Goal: Task Accomplishment & Management: Use online tool/utility

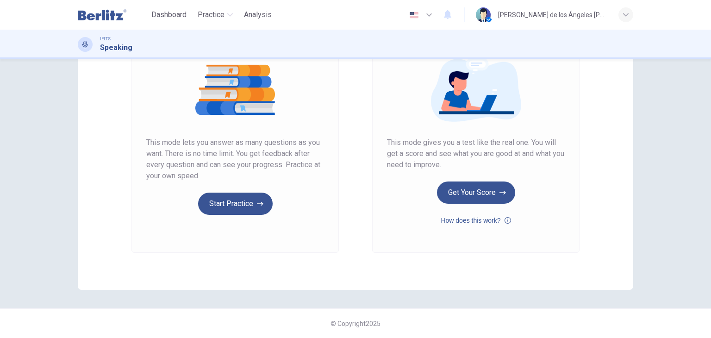
scroll to position [108, 0]
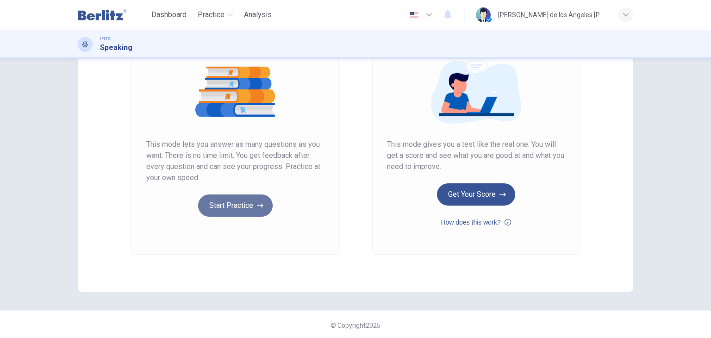
click at [234, 207] on button "Start Practice" at bounding box center [235, 205] width 74 height 22
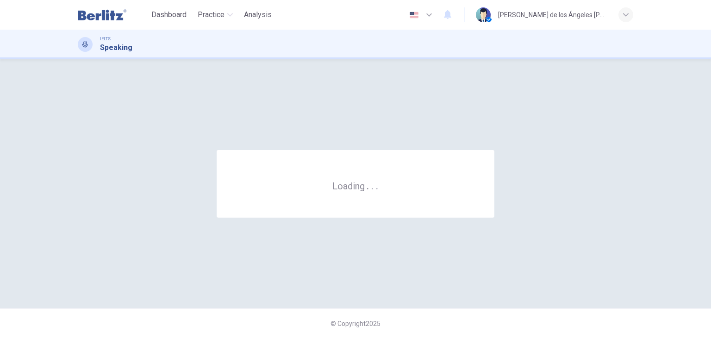
scroll to position [0, 0]
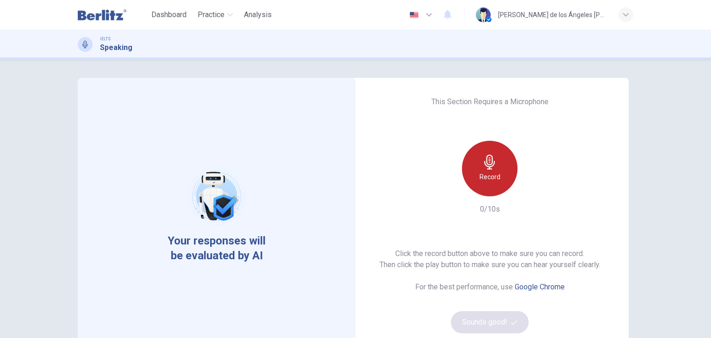
click at [484, 164] on icon "button" at bounding box center [489, 162] width 11 height 15
click at [477, 167] on div "Stop" at bounding box center [490, 169] width 56 height 56
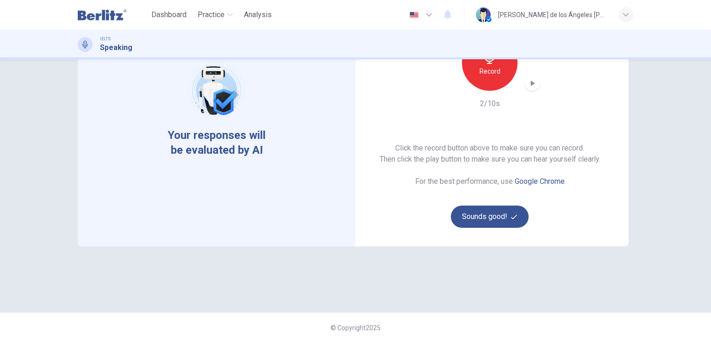
scroll to position [110, 0]
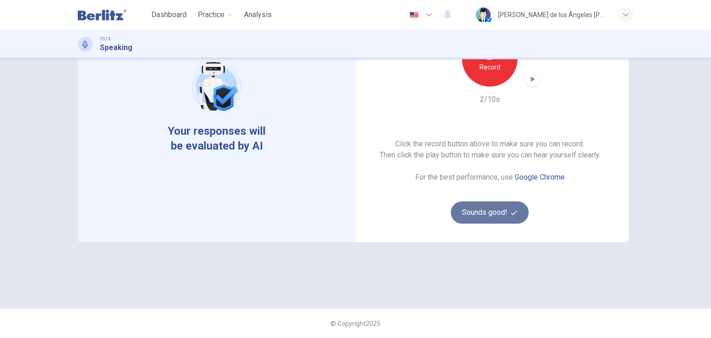
click at [460, 217] on button "Sounds good!" at bounding box center [490, 212] width 78 height 22
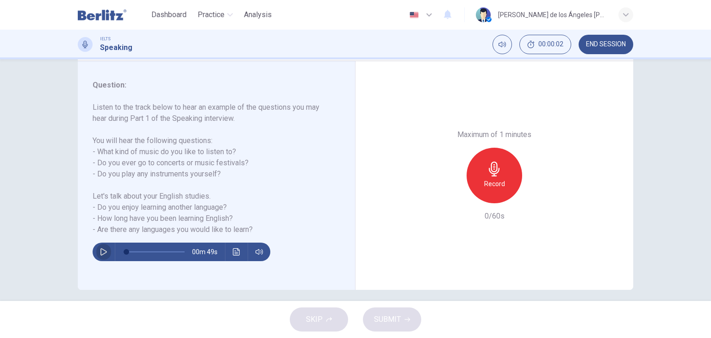
click at [102, 250] on icon "button" at bounding box center [103, 251] width 7 height 7
type input "*"
click at [494, 183] on h6 "Record" at bounding box center [494, 183] width 21 height 11
click at [490, 155] on div "Stop" at bounding box center [494, 176] width 56 height 56
click at [400, 316] on span "SUBMIT" at bounding box center [387, 319] width 27 height 13
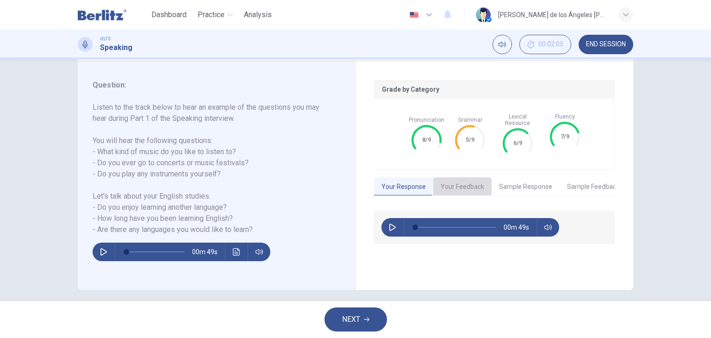
click at [463, 177] on button "Your Feedback" at bounding box center [462, 186] width 58 height 19
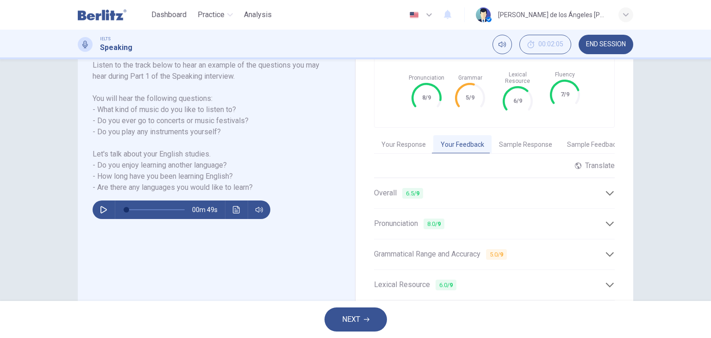
scroll to position [214, 0]
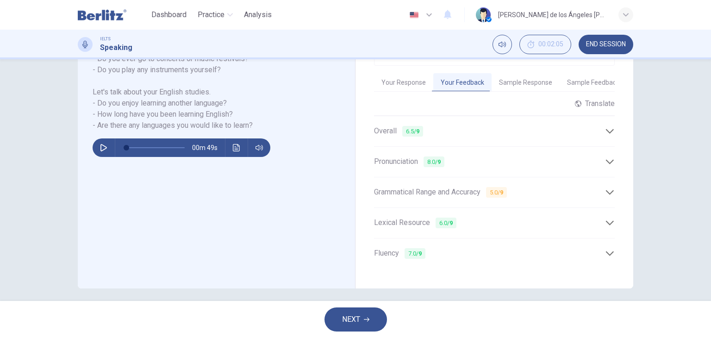
click at [420, 188] on span "Grammatical Range and Accuracy 5.0 / 9" at bounding box center [440, 192] width 133 height 12
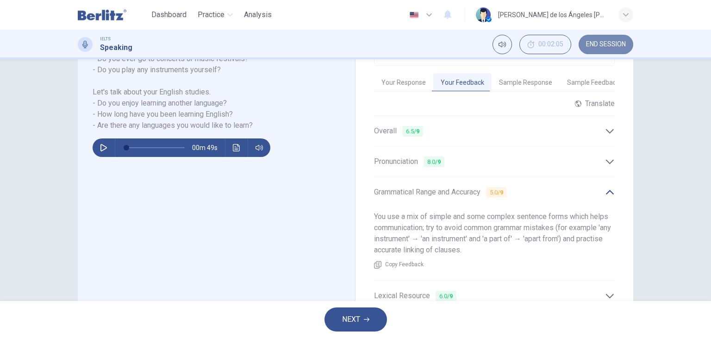
click at [586, 47] on span "END SESSION" at bounding box center [606, 44] width 40 height 7
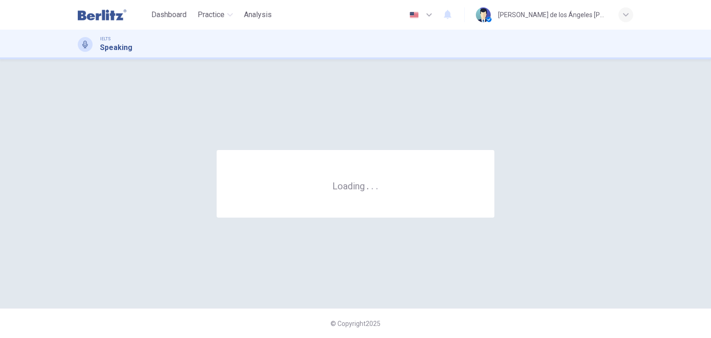
scroll to position [0, 0]
